Goal: Communication & Community: Ask a question

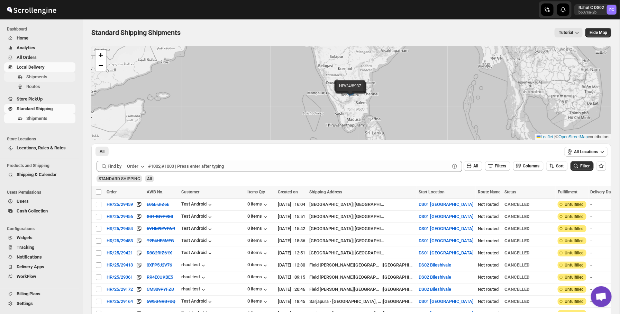
click at [52, 78] on span "Shipments" at bounding box center [50, 76] width 48 height 7
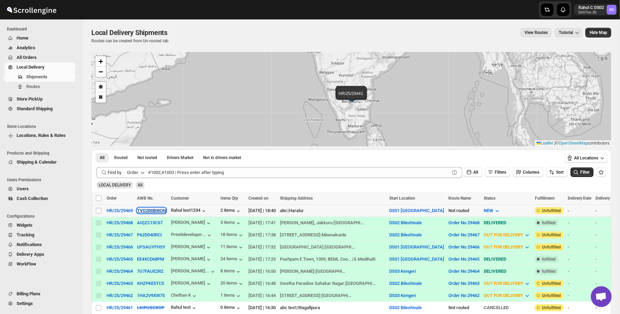
click at [144, 210] on button "TVO2R0BWQN" at bounding box center [151, 210] width 29 height 5
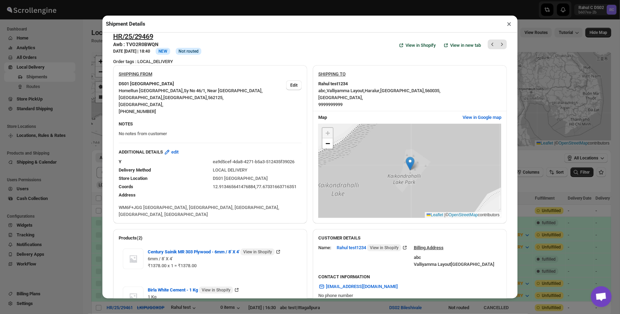
scroll to position [9, 0]
click at [329, 147] on link "−" at bounding box center [328, 142] width 10 height 10
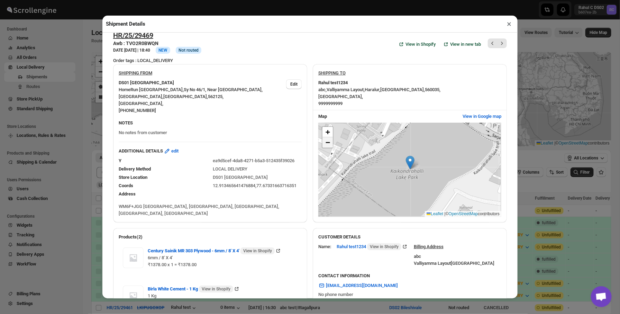
click at [329, 146] on span "−" at bounding box center [328, 142] width 5 height 9
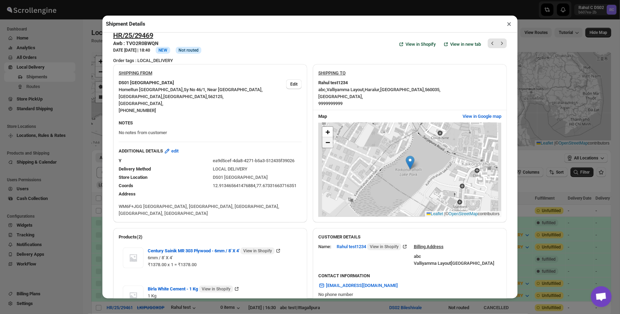
click at [329, 146] on span "−" at bounding box center [328, 142] width 5 height 9
click at [327, 135] on span "+" at bounding box center [328, 131] width 5 height 9
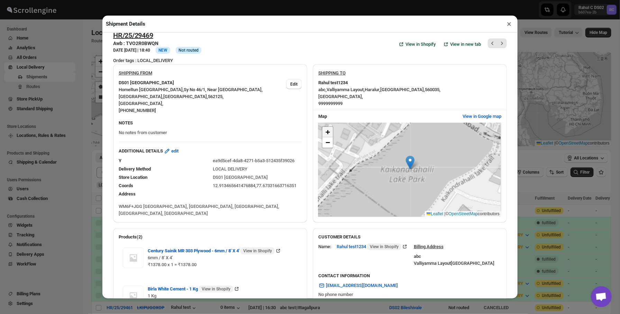
click at [327, 135] on span "+" at bounding box center [328, 131] width 5 height 9
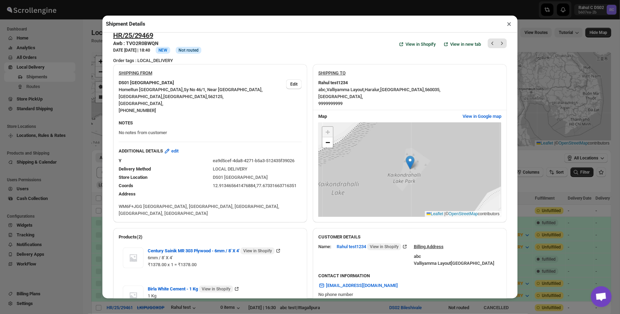
click at [327, 132] on span "+" at bounding box center [328, 131] width 5 height 9
click at [327, 144] on span "−" at bounding box center [328, 142] width 5 height 9
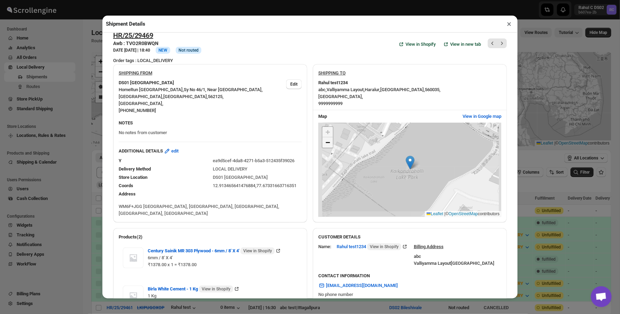
click at [327, 144] on span "−" at bounding box center [328, 142] width 5 height 9
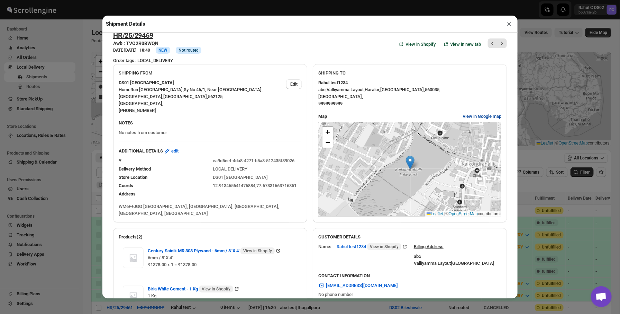
click at [485, 113] on span "View in Google map" at bounding box center [482, 116] width 39 height 7
click at [104, 134] on div "HR/25/29469 Awb : TVO2R0BWQN DATE [DATE] | 18:40 Info NEW Info Not routed View …" at bounding box center [309, 165] width 415 height 265
click at [90, 133] on div "Shipment Details × HR/25/29469 Awb : TVO2R0BWQN DATE [DATE] | 18:40 Info NEW In…" at bounding box center [310, 157] width 620 height 314
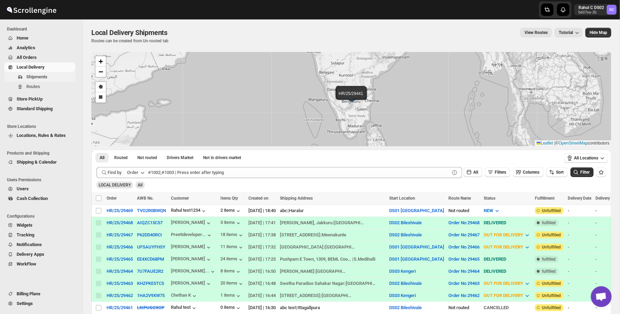
click at [53, 79] on span "Shipments" at bounding box center [50, 76] width 48 height 7
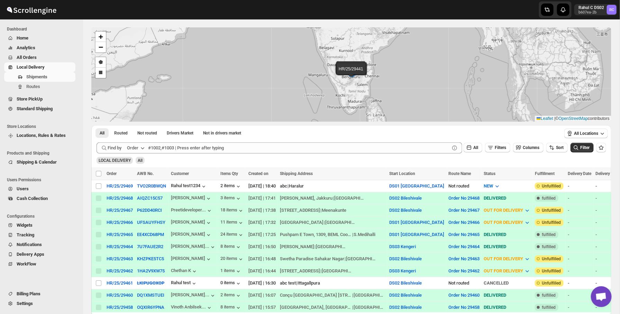
scroll to position [0, 0]
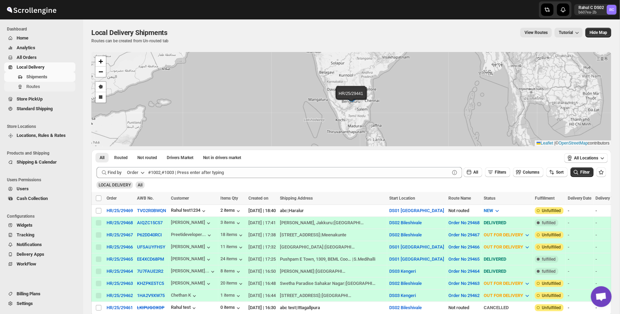
click at [47, 88] on span "Routes" at bounding box center [50, 86] width 48 height 7
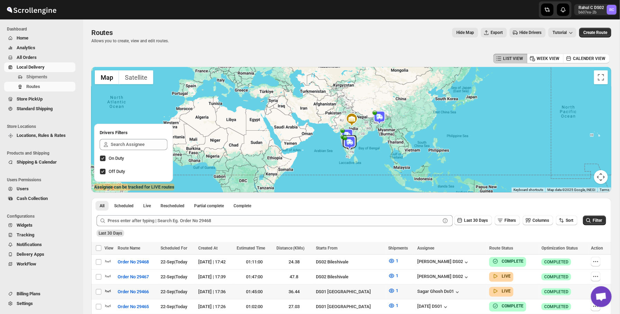
click at [109, 290] on icon "button" at bounding box center [108, 291] width 6 height 3
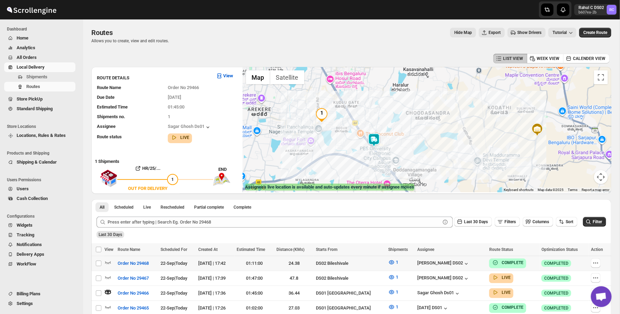
click at [375, 142] on img at bounding box center [374, 140] width 14 height 14
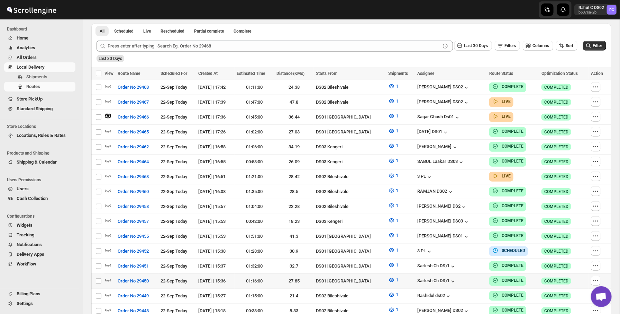
scroll to position [178, 0]
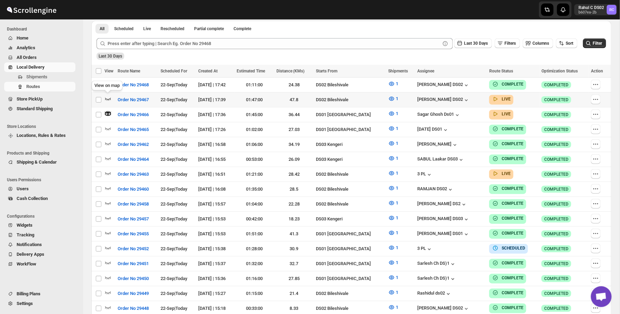
click at [108, 99] on icon "button" at bounding box center [108, 98] width 7 height 7
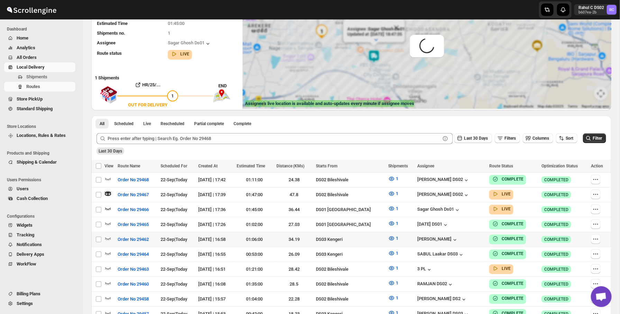
scroll to position [0, 0]
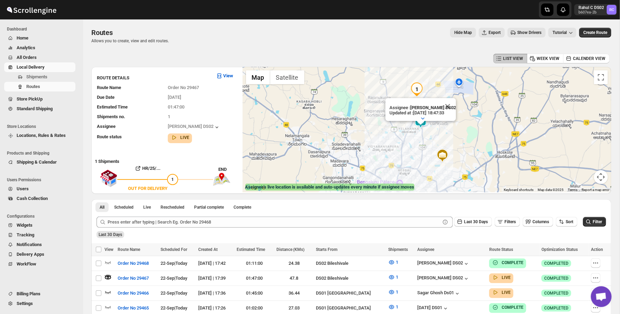
click at [397, 26] on div "Routes. This page is ready Routes Allows you to create, view and edit routes. H…" at bounding box center [351, 35] width 520 height 33
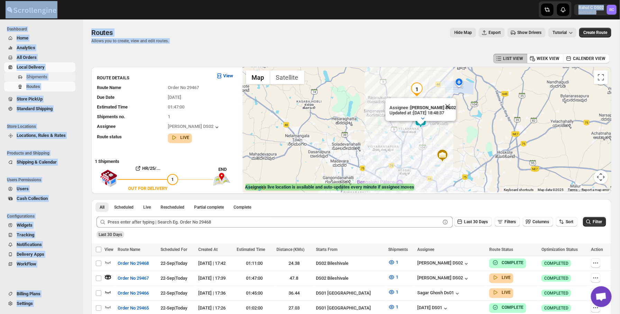
click at [40, 75] on span "Shipments" at bounding box center [36, 76] width 21 height 5
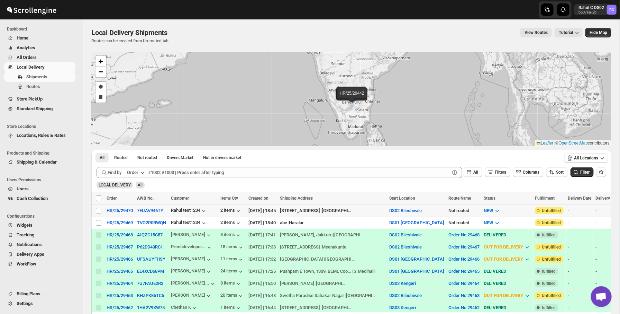
click at [158, 207] on div "7EUAV946TY" at bounding box center [152, 210] width 30 height 7
click at [158, 212] on button "7EUAV946TY" at bounding box center [150, 210] width 26 height 5
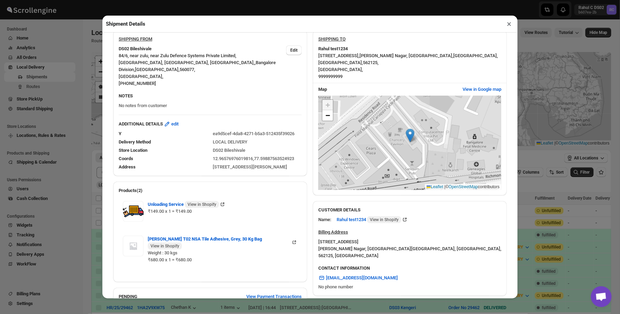
scroll to position [43, 0]
click at [327, 110] on span "−" at bounding box center [328, 114] width 5 height 9
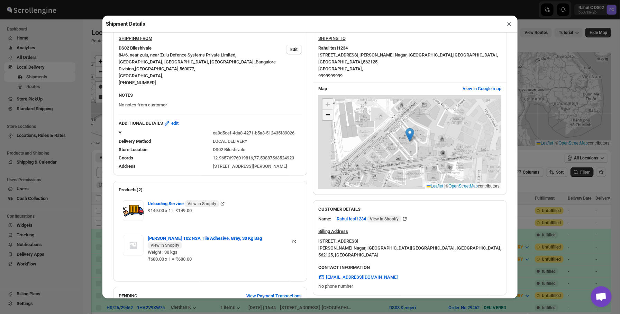
click at [327, 110] on span "−" at bounding box center [328, 114] width 5 height 9
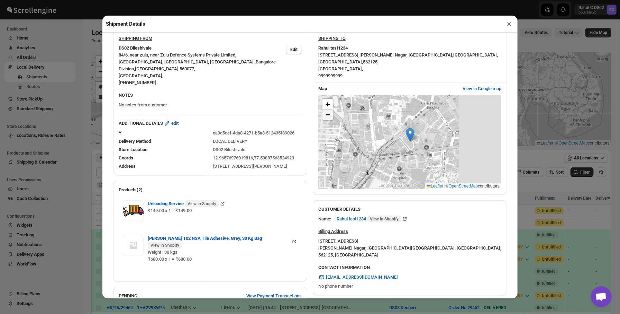
click at [327, 110] on span "−" at bounding box center [328, 114] width 5 height 9
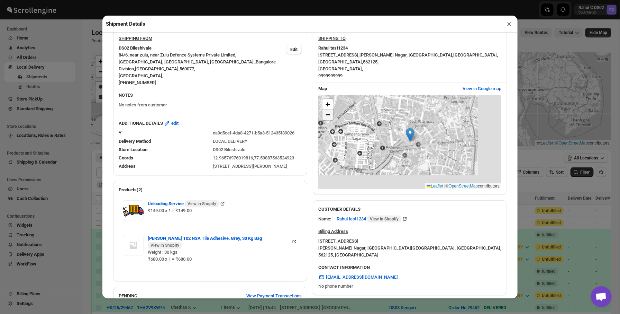
click at [327, 110] on span "−" at bounding box center [328, 114] width 5 height 9
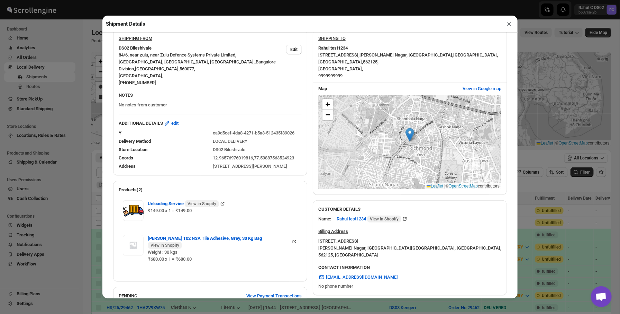
click at [390, 63] on div "[STREET_ADDRESS][PERSON_NAME] , 9999999999" at bounding box center [409, 66] width 183 height 28
click at [470, 43] on div "SHIPPING TO" at bounding box center [409, 40] width 183 height 10
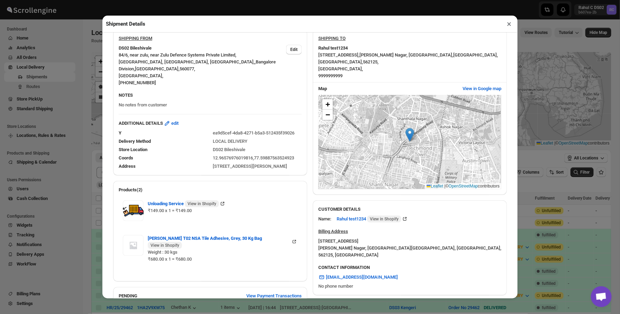
click at [470, 43] on div "SHIPPING TO" at bounding box center [409, 40] width 183 height 10
click at [330, 66] on div "[STREET_ADDRESS][PERSON_NAME] , 9999999999" at bounding box center [409, 66] width 183 height 28
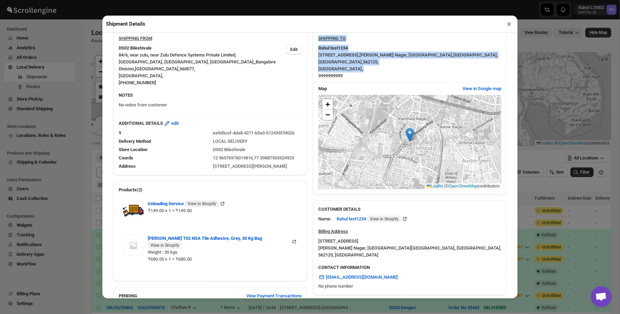
click at [330, 66] on div "[STREET_ADDRESS][PERSON_NAME] , 9999999999" at bounding box center [409, 66] width 183 height 28
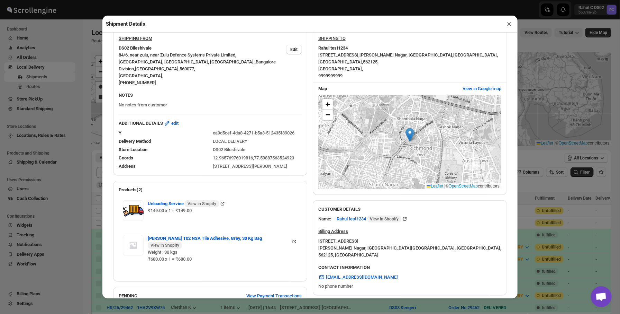
click at [330, 66] on span "[GEOGRAPHIC_DATA] ," at bounding box center [340, 68] width 45 height 5
click at [160, 62] on span "84/6, near zulu, near Zulu Defence Systems Private Limited, [GEOGRAPHIC_DATA], …" at bounding box center [187, 58] width 136 height 12
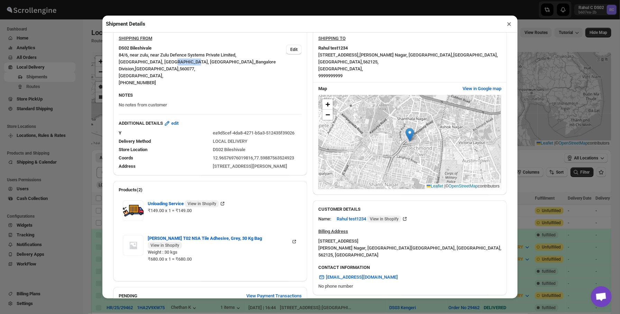
click at [160, 62] on span "84/6, near zulu, near Zulu Defence Systems Private Limited, [GEOGRAPHIC_DATA], …" at bounding box center [187, 58] width 136 height 12
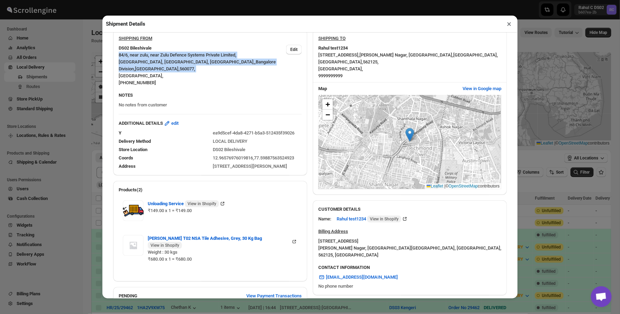
click at [160, 62] on span "84/6, near zulu, near Zulu Defence Systems Private Limited, [GEOGRAPHIC_DATA], …" at bounding box center [187, 58] width 136 height 12
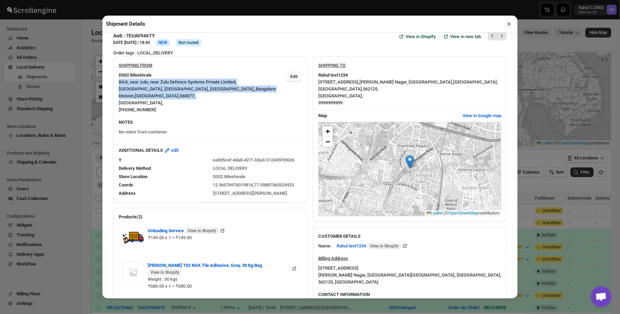
scroll to position [17, 0]
click at [236, 115] on div "SHIPPING FROM DS02 Bileshivale 84/6, near zulu, near Zulu Defence Systems Priva…" at bounding box center [210, 85] width 194 height 60
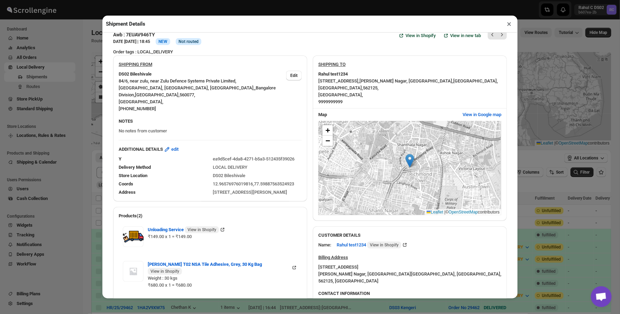
click at [236, 115] on div "SHIPPING FROM DS02 Bileshivale 84/6, near zulu, near Zulu Defence Systems Priva…" at bounding box center [210, 85] width 194 height 60
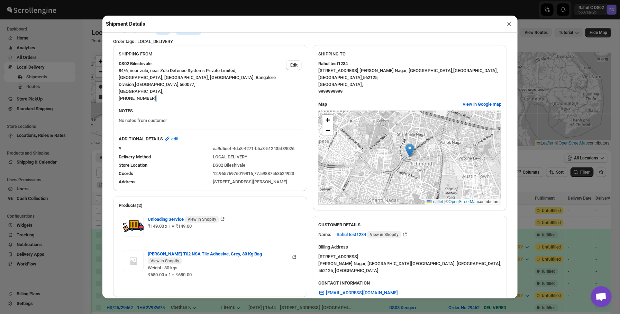
scroll to position [29, 0]
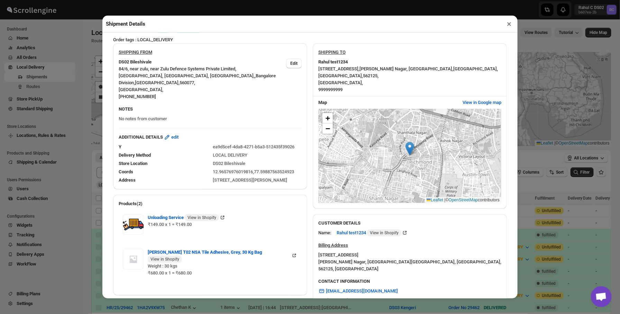
click at [280, 183] on div "[STREET_ADDRESS][PERSON_NAME]" at bounding box center [257, 180] width 89 height 7
click at [453, 81] on div "[STREET_ADDRESS][PERSON_NAME] , 9999999999" at bounding box center [409, 79] width 183 height 28
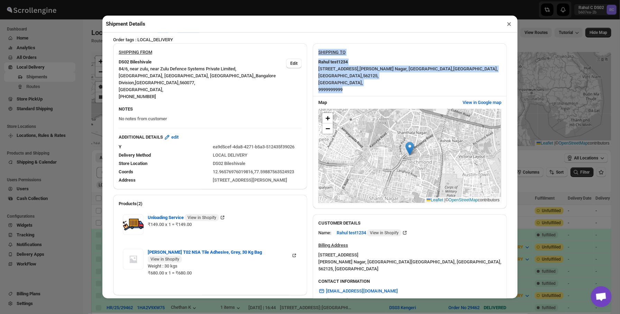
click at [453, 81] on div "[STREET_ADDRESS][PERSON_NAME] , 9999999999" at bounding box center [409, 79] width 183 height 28
click at [419, 66] on span "[PERSON_NAME] Nagar, [GEOGRAPHIC_DATA] ," at bounding box center [407, 68] width 94 height 5
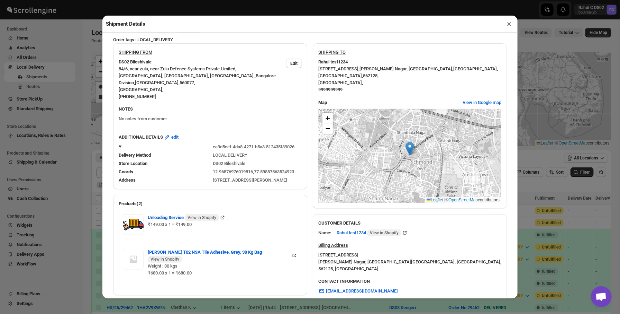
click at [419, 66] on span "[PERSON_NAME] Nagar, [GEOGRAPHIC_DATA] ," at bounding box center [407, 68] width 94 height 5
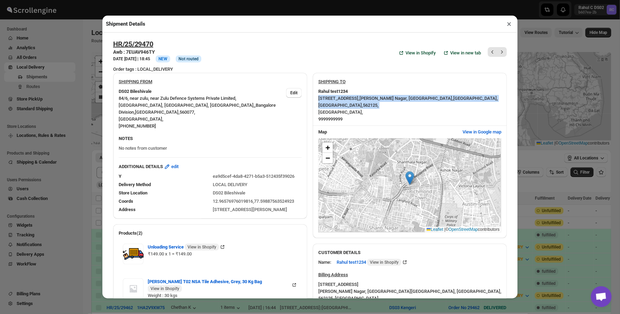
click at [364, 57] on div "HR/25/29470 Awb : 7EUAV946TY DATE [DATE] | 18:45 Info NEW Info Not routed View …" at bounding box center [310, 53] width 394 height 26
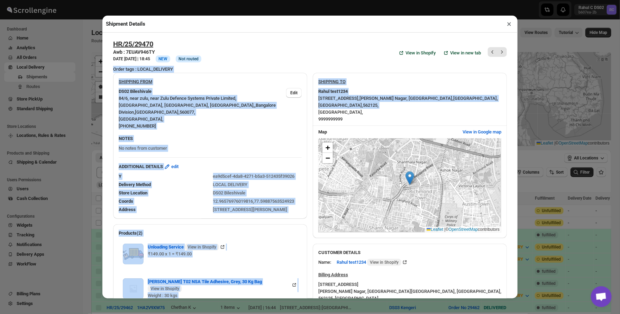
click at [364, 57] on div "HR/25/29470 Awb : 7EUAV946TY DATE [DATE] | 18:45 Info NEW Info Not routed View …" at bounding box center [310, 53] width 394 height 26
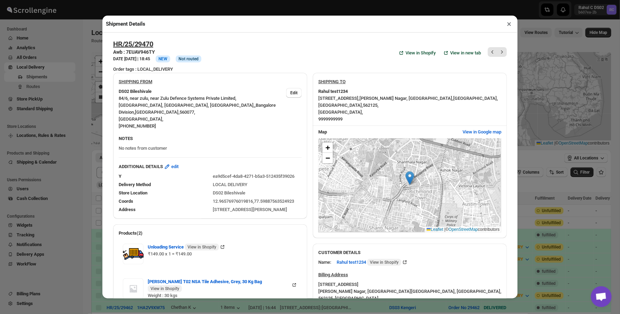
click at [364, 57] on div "HR/25/29470 Awb : 7EUAV946TY DATE [DATE] | 18:45 Info NEW Info Not routed View …" at bounding box center [310, 53] width 394 height 26
click at [245, 176] on div "Delivery Method LOCAL DELIVERY" at bounding box center [207, 182] width 189 height 12
click at [507, 24] on button "×" at bounding box center [509, 24] width 10 height 10
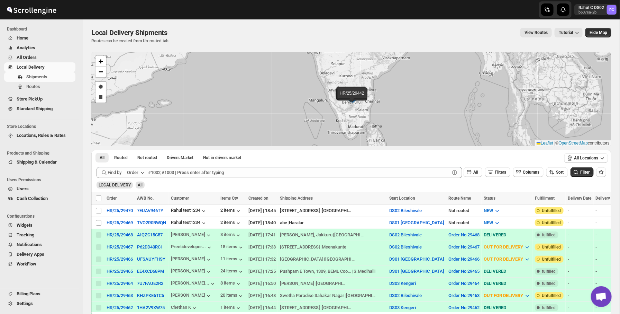
click at [417, 29] on div "View Routes Tutorial" at bounding box center [379, 33] width 407 height 10
click at [236, 21] on div "Local Delivery Shipments. This page is ready Local Delivery Shipments Routes ca…" at bounding box center [351, 35] width 520 height 33
click at [164, 33] on span "Local Delivery Shipments" at bounding box center [129, 32] width 76 height 8
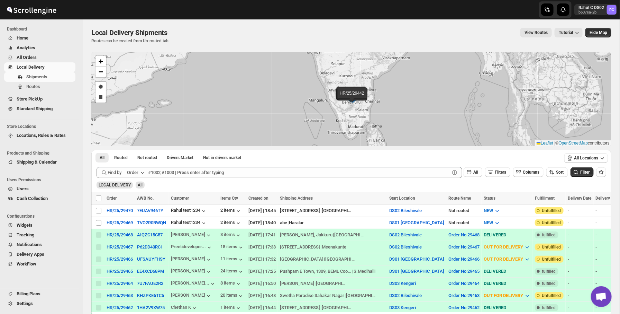
click at [165, 42] on p "Routes can be created from Un-routed tab" at bounding box center [130, 41] width 79 height 6
click at [179, 42] on div "Local Delivery Shipments Routes can be created from Un-routed tab View Routes T…" at bounding box center [351, 36] width 520 height 16
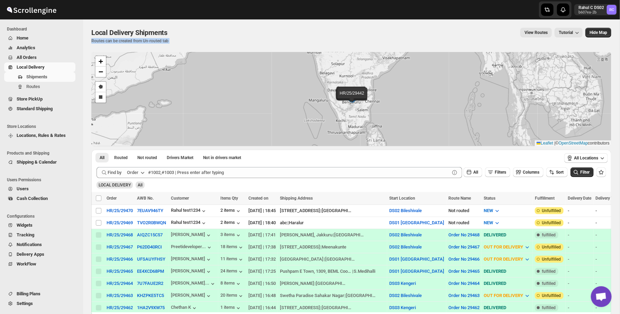
click at [179, 42] on div "Local Delivery Shipments Routes can be created from Un-routed tab View Routes T…" at bounding box center [351, 36] width 520 height 16
click at [179, 37] on div "Local Delivery Shipments Routes can be created from Un-routed tab View Routes T…" at bounding box center [351, 36] width 520 height 16
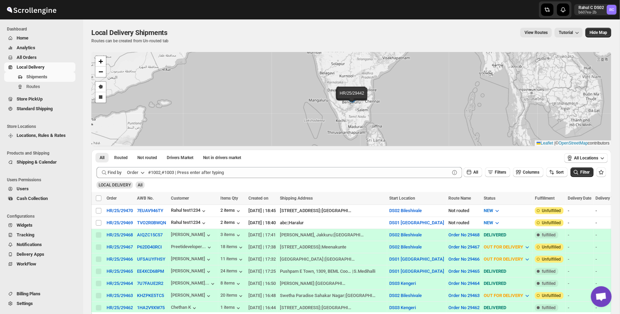
click at [162, 34] on span "Local Delivery Shipments" at bounding box center [129, 32] width 76 height 8
click at [161, 37] on div "Local Delivery Shipments" at bounding box center [130, 33] width 79 height 10
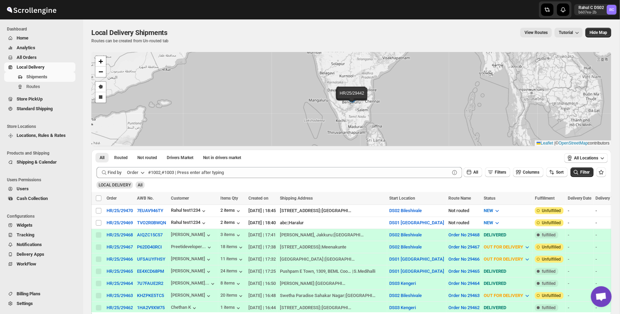
click at [162, 41] on p "Routes can be created from Un-routed tab" at bounding box center [130, 41] width 79 height 6
click at [165, 37] on div "Local Delivery Shipments" at bounding box center [130, 33] width 79 height 10
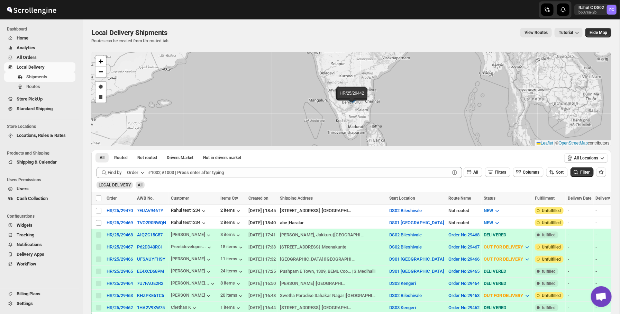
click at [165, 37] on div "Local Delivery Shipments" at bounding box center [130, 33] width 79 height 10
click at [39, 241] on span "Notifications" at bounding box center [45, 244] width 57 height 7
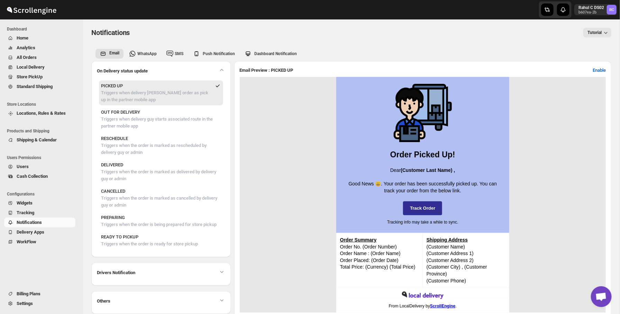
click at [204, 23] on div "Notifications. This page is ready Notifications Tutorial More actions Tutorial" at bounding box center [351, 32] width 520 height 26
click at [248, 20] on div "Notifications. This page is ready Notifications Tutorial More actions Tutorial" at bounding box center [351, 32] width 520 height 26
click at [152, 50] on div "WhatsApp" at bounding box center [142, 53] width 29 height 8
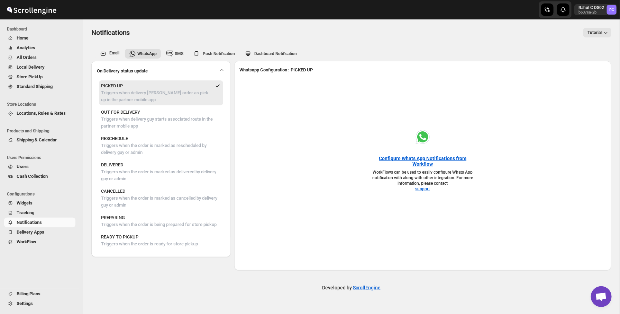
click at [250, 136] on div "Configure Whats App Notifications from Workflow WorkFlows can be used to easily…" at bounding box center [423, 170] width 366 height 188
click at [173, 112] on p "OUT FOR DELIVERY" at bounding box center [161, 112] width 120 height 7
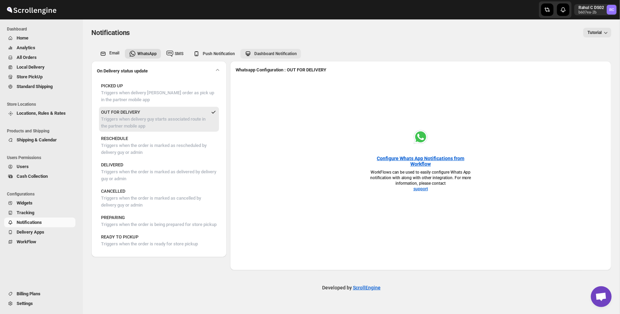
click at [263, 56] on span "Dashboard Notification" at bounding box center [275, 53] width 43 height 5
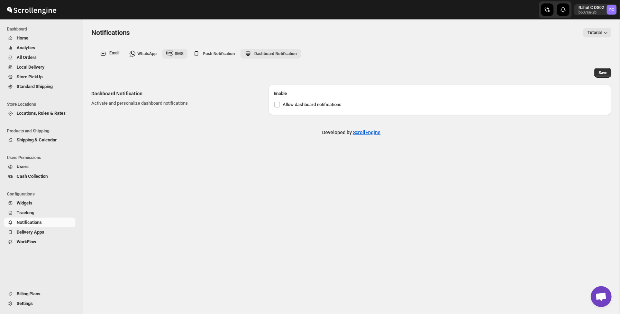
click at [177, 55] on span "SMS" at bounding box center [179, 53] width 9 height 5
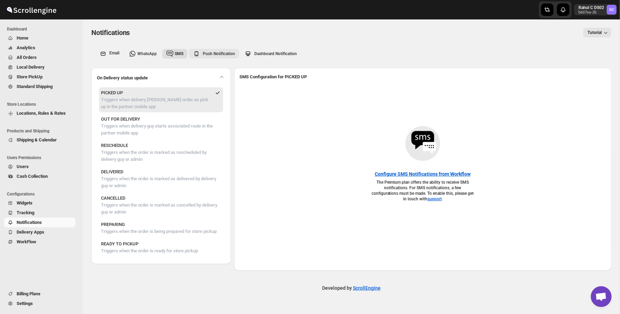
click at [217, 55] on span "Push Notification" at bounding box center [219, 53] width 32 height 5
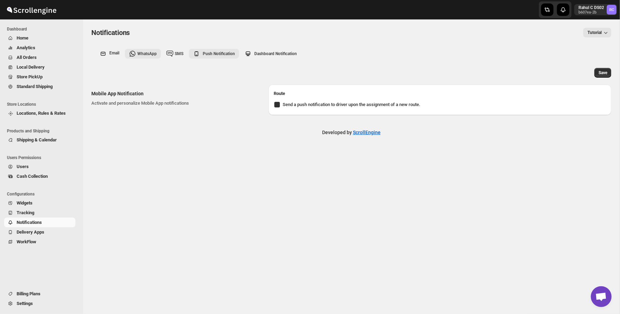
checkbox input "true"
click at [146, 58] on button "WhatsApp" at bounding box center [143, 54] width 36 height 10
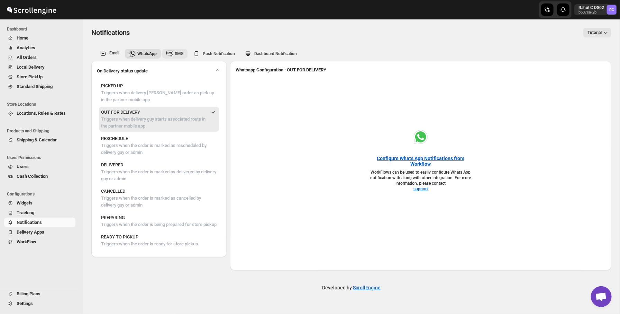
click at [176, 57] on button "SMS" at bounding box center [174, 54] width 25 height 10
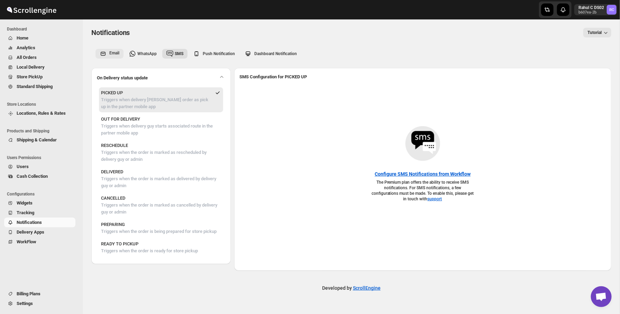
click at [108, 52] on div "Email" at bounding box center [108, 52] width 23 height 10
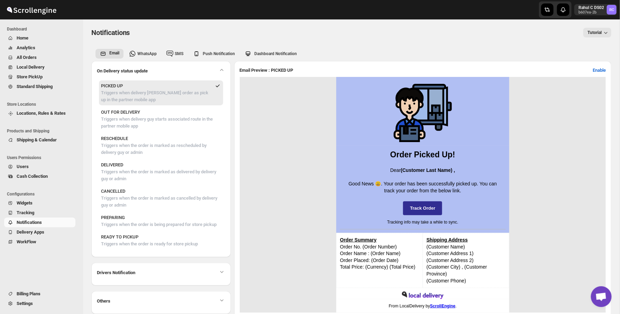
click at [158, 39] on div "Notifications. This page is ready Notifications Tutorial More actions Tutorial" at bounding box center [351, 32] width 520 height 26
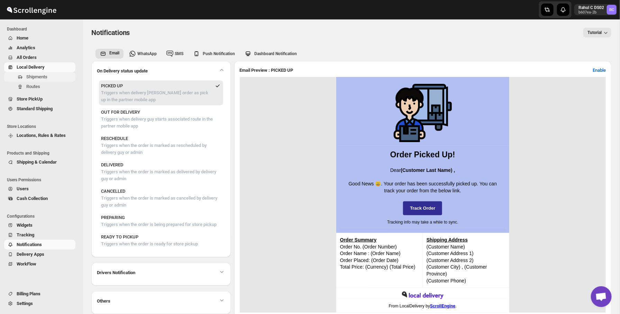
click at [52, 79] on span "Shipments" at bounding box center [50, 76] width 48 height 7
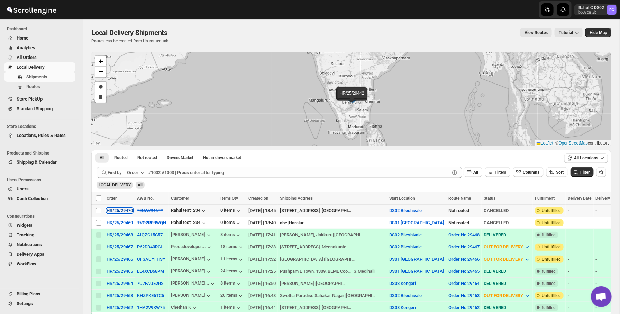
click at [125, 210] on div "HR/25/29470" at bounding box center [120, 210] width 26 height 5
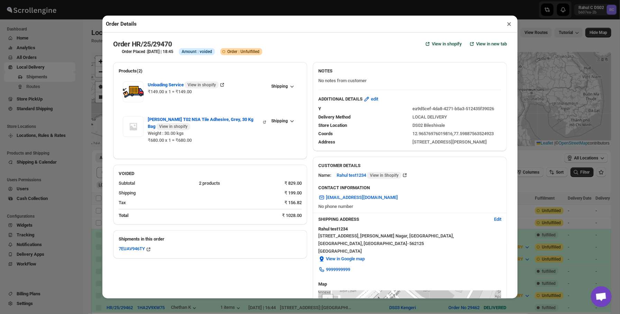
click at [105, 155] on div "Order HR/25/29470 View in shopify View in new tab Order Placed : [DATE] | 18:45…" at bounding box center [309, 165] width 415 height 265
click at [83, 165] on div "Order Details × Order HR/25/29470 View in shopify View in new tab Order Placed …" at bounding box center [310, 157] width 620 height 314
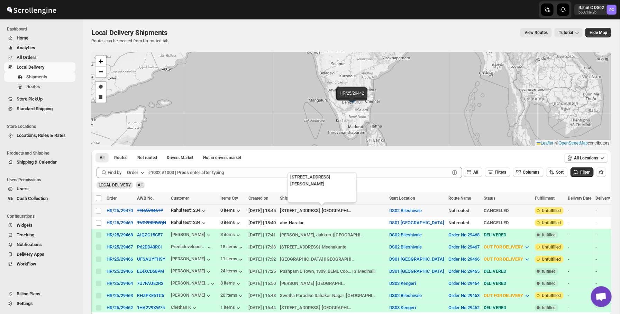
click at [320, 210] on div "[STREET_ADDRESS]" at bounding box center [300, 210] width 40 height 7
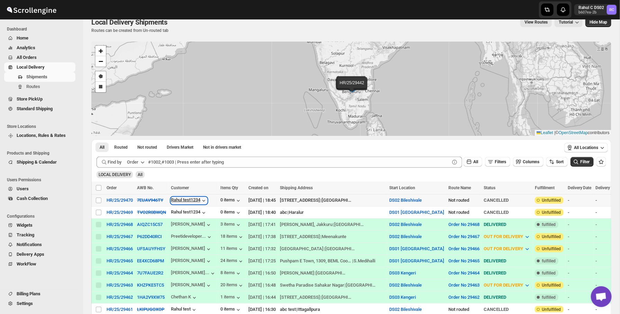
click at [207, 199] on icon "button" at bounding box center [203, 200] width 7 height 7
click at [59, 58] on span "All Orders" at bounding box center [45, 57] width 57 height 7
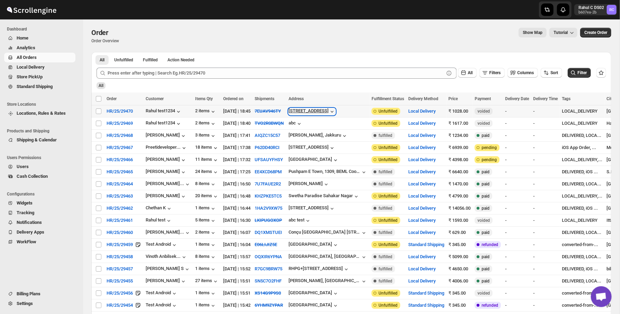
click at [336, 111] on icon "button" at bounding box center [332, 111] width 7 height 7
click at [346, 137] on span "Request customer" at bounding box center [335, 136] width 36 height 5
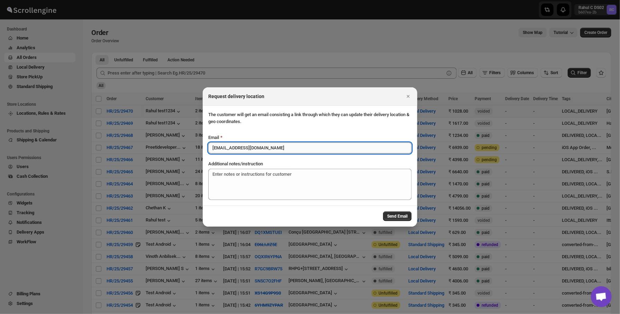
click at [330, 149] on input "[EMAIL_ADDRESS][DOMAIN_NAME]" at bounding box center [310, 147] width 204 height 11
type input "[EMAIL_ADDRESS][DOMAIN_NAME]"
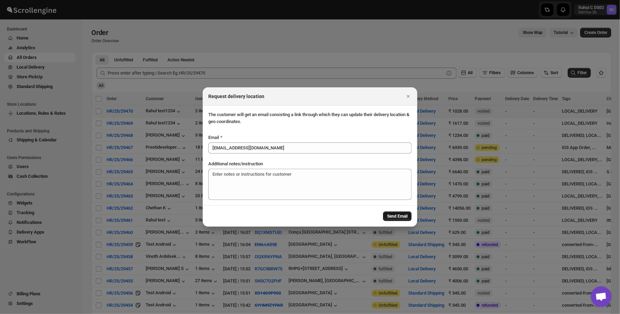
click at [399, 217] on span "Send Email" at bounding box center [397, 216] width 20 height 6
